Goal: Find specific page/section: Find specific page/section

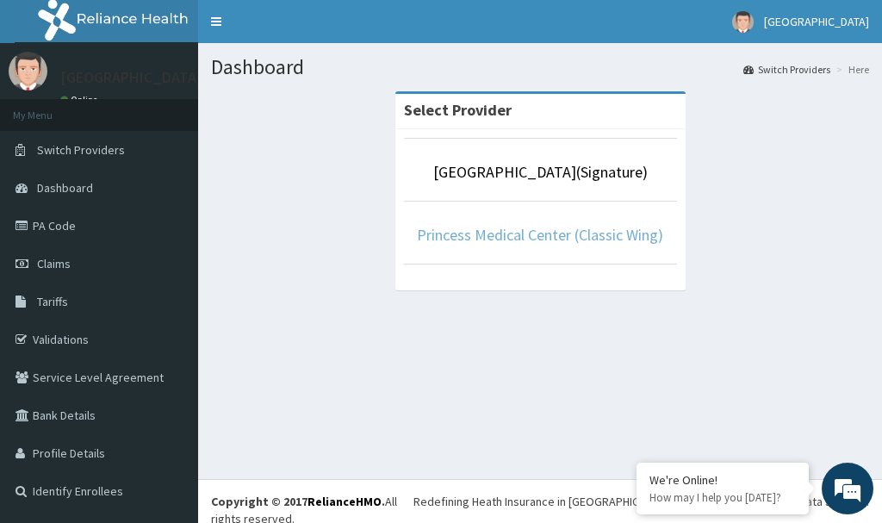
click at [579, 232] on link "Princess Medical Center (Classic Wing)" at bounding box center [540, 235] width 246 height 20
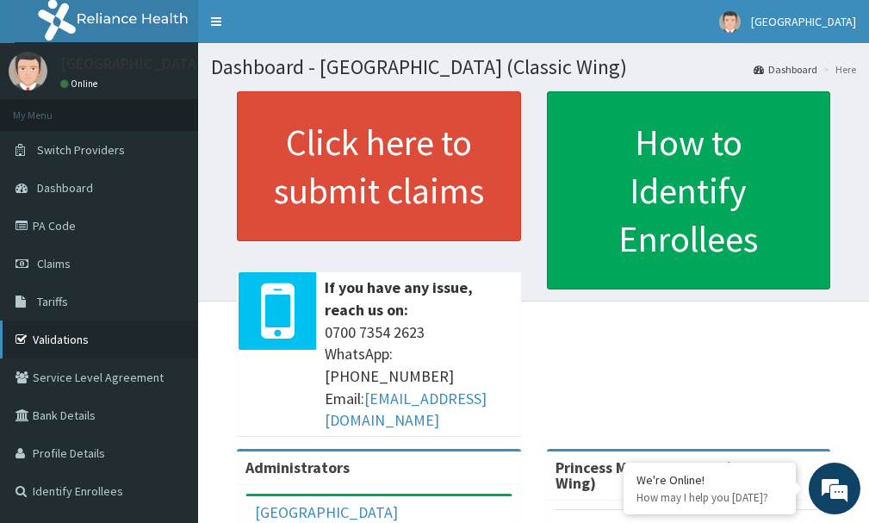
click at [66, 343] on link "Validations" at bounding box center [99, 340] width 198 height 38
